Goal: Download file/media

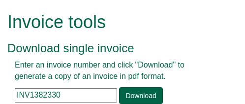
scroll to position [49, 0]
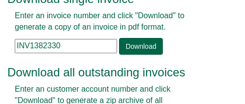
drag, startPoint x: 0, startPoint y: 0, endPoint x: 68, endPoint y: 42, distance: 80.1
click at [68, 42] on input "INV1382330" at bounding box center [66, 46] width 102 height 14
paste input "63198"
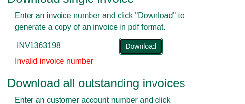
click at [132, 42] on link "Download" at bounding box center [140, 46] width 43 height 17
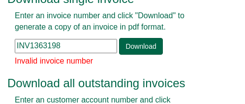
click at [69, 51] on input "INV1363198" at bounding box center [66, 46] width 102 height 14
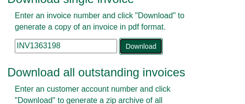
click at [131, 44] on link "Download" at bounding box center [140, 46] width 43 height 17
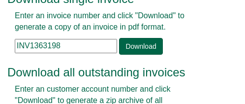
click at [75, 44] on input "INV1363198" at bounding box center [66, 46] width 102 height 14
type input "INV1369305"
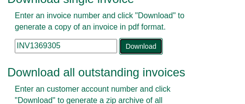
click at [139, 44] on link "Download" at bounding box center [140, 46] width 43 height 17
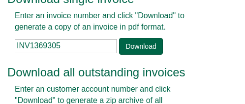
click at [66, 43] on input "INV1369305" at bounding box center [66, 46] width 102 height 14
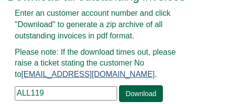
scroll to position [139, 0]
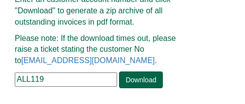
drag, startPoint x: 44, startPoint y: 78, endPoint x: -17, endPoint y: 78, distance: 60.4
paste input "SEP101"
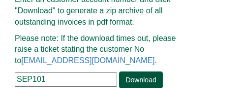
type input "SEP101"
click at [138, 79] on link "Download" at bounding box center [140, 79] width 43 height 17
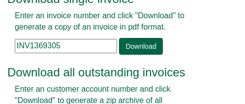
scroll to position [40, 0]
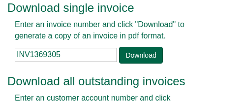
drag, startPoint x: 65, startPoint y: 55, endPoint x: -26, endPoint y: 53, distance: 90.9
click at [0, 53] on html "Invoice tools Download single invoice Enter an invoice number and click "Downlo…" at bounding box center [122, 81] width 245 height 242
paste input "7317"
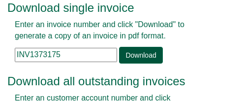
type input "INV1373175"
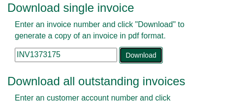
click at [144, 53] on link "Download" at bounding box center [140, 55] width 43 height 17
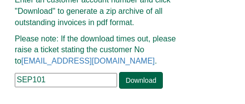
scroll to position [139, 0]
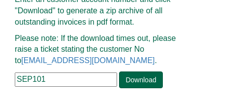
drag, startPoint x: 61, startPoint y: 78, endPoint x: -31, endPoint y: 80, distance: 91.9
paste input "BID26"
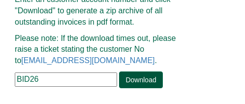
type input "BID26"
click at [127, 83] on link "Download" at bounding box center [140, 79] width 43 height 17
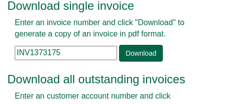
scroll to position [40, 0]
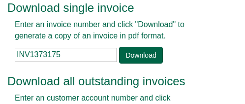
drag, startPoint x: 65, startPoint y: 58, endPoint x: -56, endPoint y: 72, distance: 121.2
click at [0, 72] on html "Invoice tools Download single invoice Enter an invoice number and click "Downlo…" at bounding box center [122, 81] width 245 height 242
paste input "862"
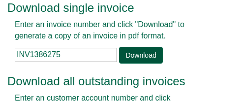
type input "INV1386275"
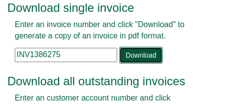
click at [129, 51] on link "Download" at bounding box center [140, 55] width 43 height 17
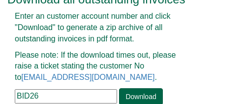
scroll to position [139, 0]
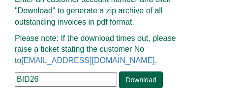
drag, startPoint x: 48, startPoint y: 79, endPoint x: -27, endPoint y: 78, distance: 74.7
paste input "SEP101"
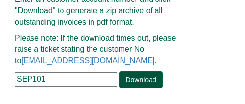
type input "SEP101"
click at [143, 79] on link "Download" at bounding box center [140, 79] width 43 height 17
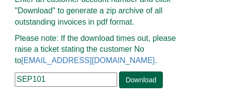
drag, startPoint x: 62, startPoint y: 92, endPoint x: -16, endPoint y: 94, distance: 78.1
paste input "76327"
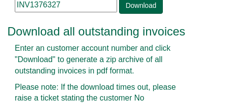
scroll to position [41, 0]
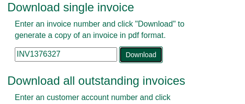
click at [138, 56] on link "Download" at bounding box center [140, 54] width 43 height 17
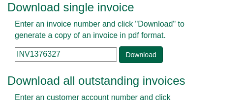
drag, startPoint x: 72, startPoint y: 55, endPoint x: -53, endPoint y: 55, distance: 124.8
click at [0, 55] on html "Invoice tools Download single invoice Enter an invoice number and click "Downlo…" at bounding box center [122, 80] width 245 height 242
paste input "86005"
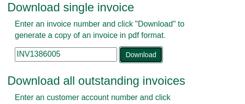
click at [119, 50] on link "Download" at bounding box center [140, 54] width 43 height 17
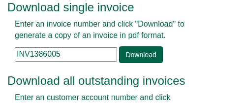
click at [67, 54] on input "INV1386005" at bounding box center [66, 54] width 102 height 14
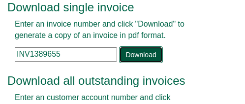
click at [142, 57] on link "Download" at bounding box center [140, 54] width 43 height 17
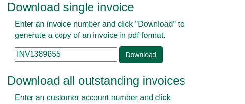
drag, startPoint x: 68, startPoint y: 53, endPoint x: -14, endPoint y: 54, distance: 81.6
click at [0, 54] on html "Invoice tools Download single invoice Enter an invoice number and click "Downlo…" at bounding box center [122, 80] width 245 height 242
paste input "64166"
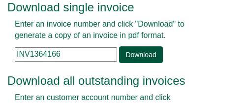
type input "INV1364166"
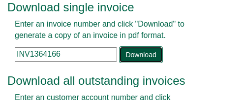
click at [130, 51] on link "Download" at bounding box center [140, 54] width 43 height 17
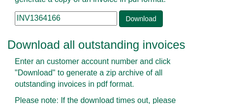
scroll to position [139, 0]
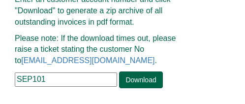
drag, startPoint x: 53, startPoint y: 80, endPoint x: -31, endPoint y: 85, distance: 83.7
paste input "ONH74"
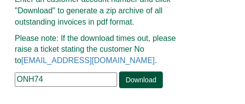
type input "ONH74"
click at [134, 79] on link "Download" at bounding box center [140, 79] width 43 height 17
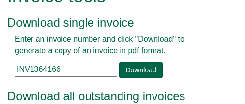
scroll to position [49, 0]
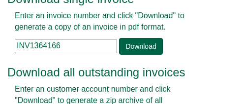
drag, startPoint x: 70, startPoint y: 45, endPoint x: -65, endPoint y: 42, distance: 134.7
click at [0, 42] on html "Invoice tools Download single invoice Enter an invoice number and click "Downlo…" at bounding box center [122, 72] width 245 height 242
paste input "80632"
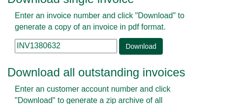
type input "INV1380632"
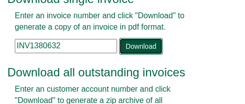
click at [134, 40] on link "Download" at bounding box center [140, 46] width 43 height 17
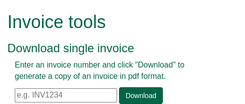
click at [83, 100] on input "text" at bounding box center [66, 95] width 102 height 14
paste input "[EMAIL_ADDRESS][DOMAIN_NAME]"
type input "[EMAIL_ADDRESS][DOMAIN_NAME]"
click at [72, 95] on input "text" at bounding box center [66, 95] width 102 height 14
paste input "[EMAIL_ADDRESS][DOMAIN_NAME]"
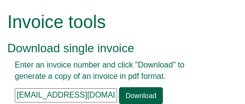
click at [96, 95] on input "[EMAIL_ADDRESS][DOMAIN_NAME]" at bounding box center [66, 95] width 102 height 14
paste input "INV1380632"
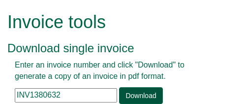
type input "INV1380632"
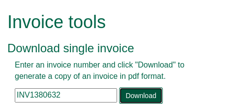
click at [124, 92] on link "Download" at bounding box center [140, 95] width 43 height 17
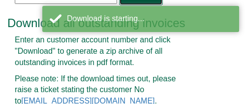
scroll to position [49, 0]
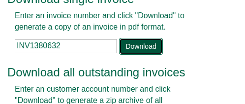
click at [132, 45] on link "Download" at bounding box center [140, 46] width 43 height 17
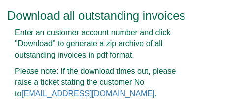
scroll to position [139, 0]
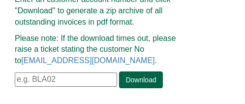
click at [63, 79] on input "text" at bounding box center [66, 79] width 102 height 14
paste input "TUL05"
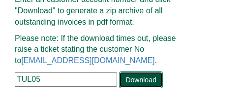
click at [145, 77] on link "Download" at bounding box center [140, 79] width 43 height 17
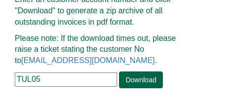
drag, startPoint x: 47, startPoint y: 73, endPoint x: -30, endPoint y: 82, distance: 78.2
paste input "PRA09"
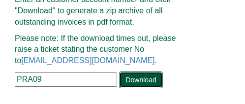
click at [148, 80] on link "Download" at bounding box center [140, 79] width 43 height 17
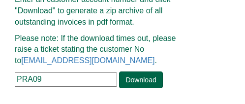
drag, startPoint x: 50, startPoint y: 77, endPoint x: -97, endPoint y: 102, distance: 149.5
paste input "UNI42"
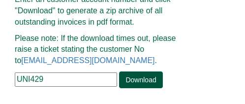
type input "UNI429"
click at [132, 78] on link "Download" at bounding box center [140, 79] width 43 height 17
